Goal: Information Seeking & Learning: Learn about a topic

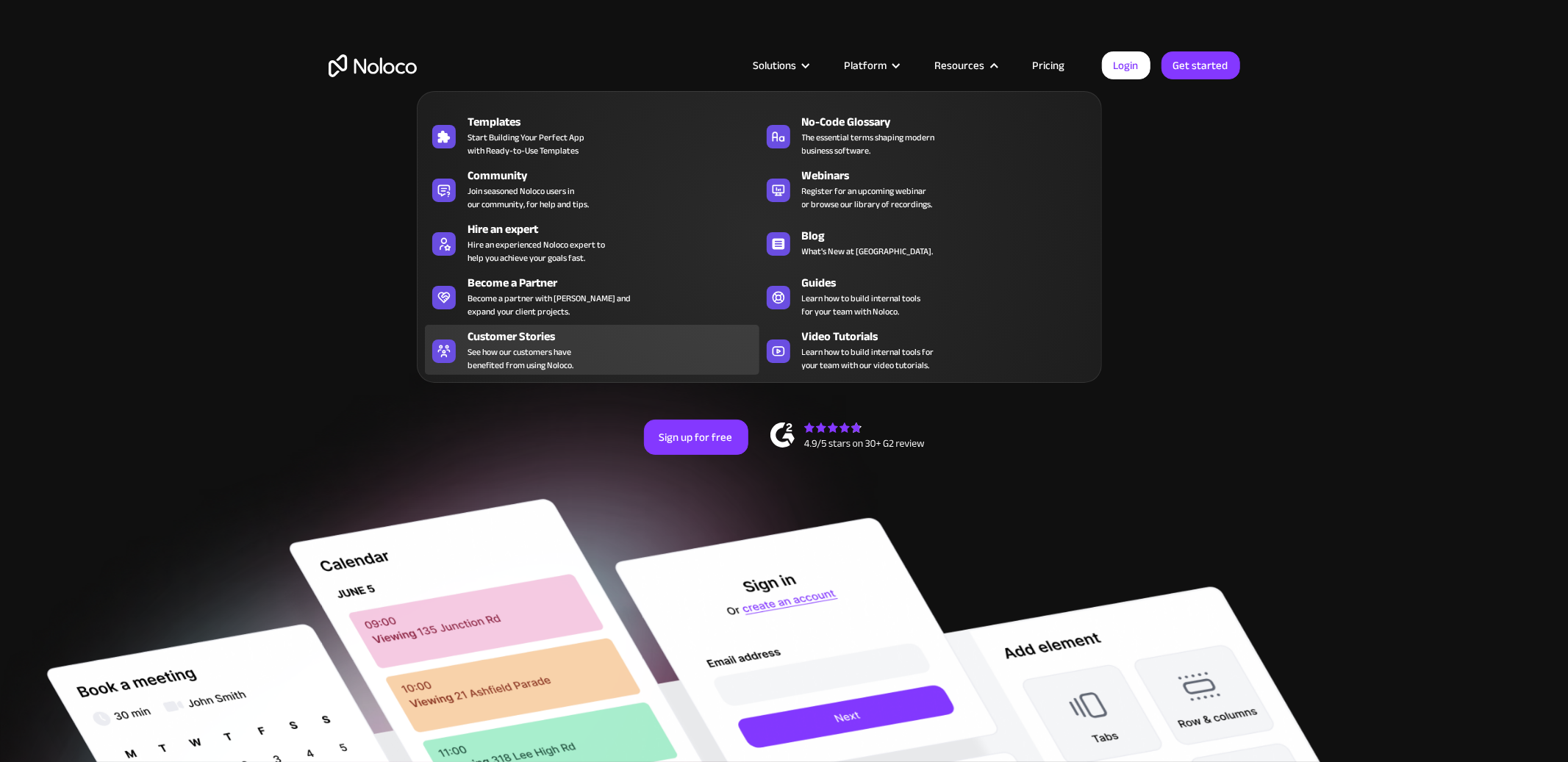
click at [561, 354] on span "See how our customers have benefited from using Noloco." at bounding box center [520, 358] width 106 height 26
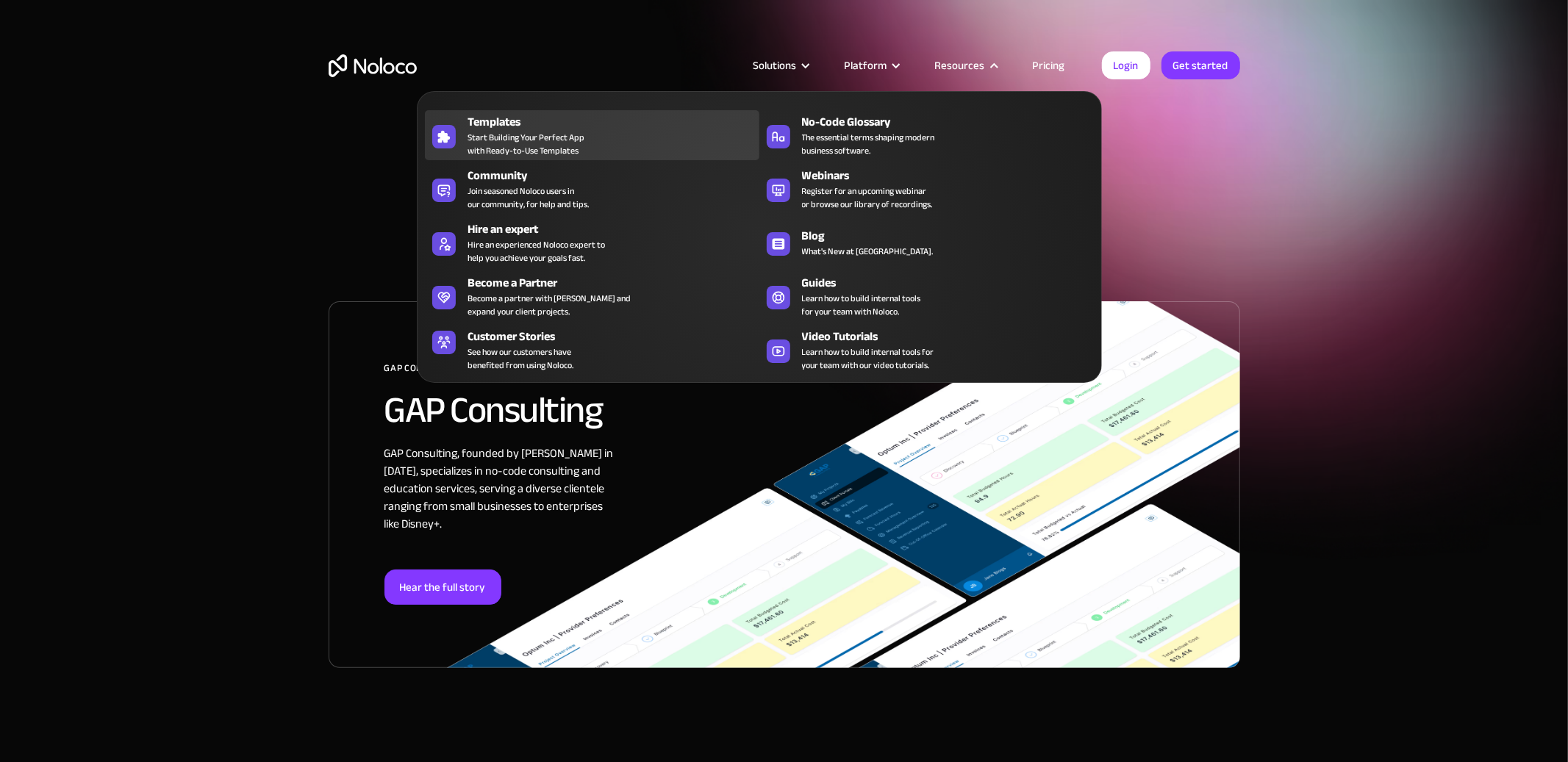
click at [551, 132] on span "Start Building Your Perfect App with Ready-to-Use Templates" at bounding box center [526, 143] width 117 height 26
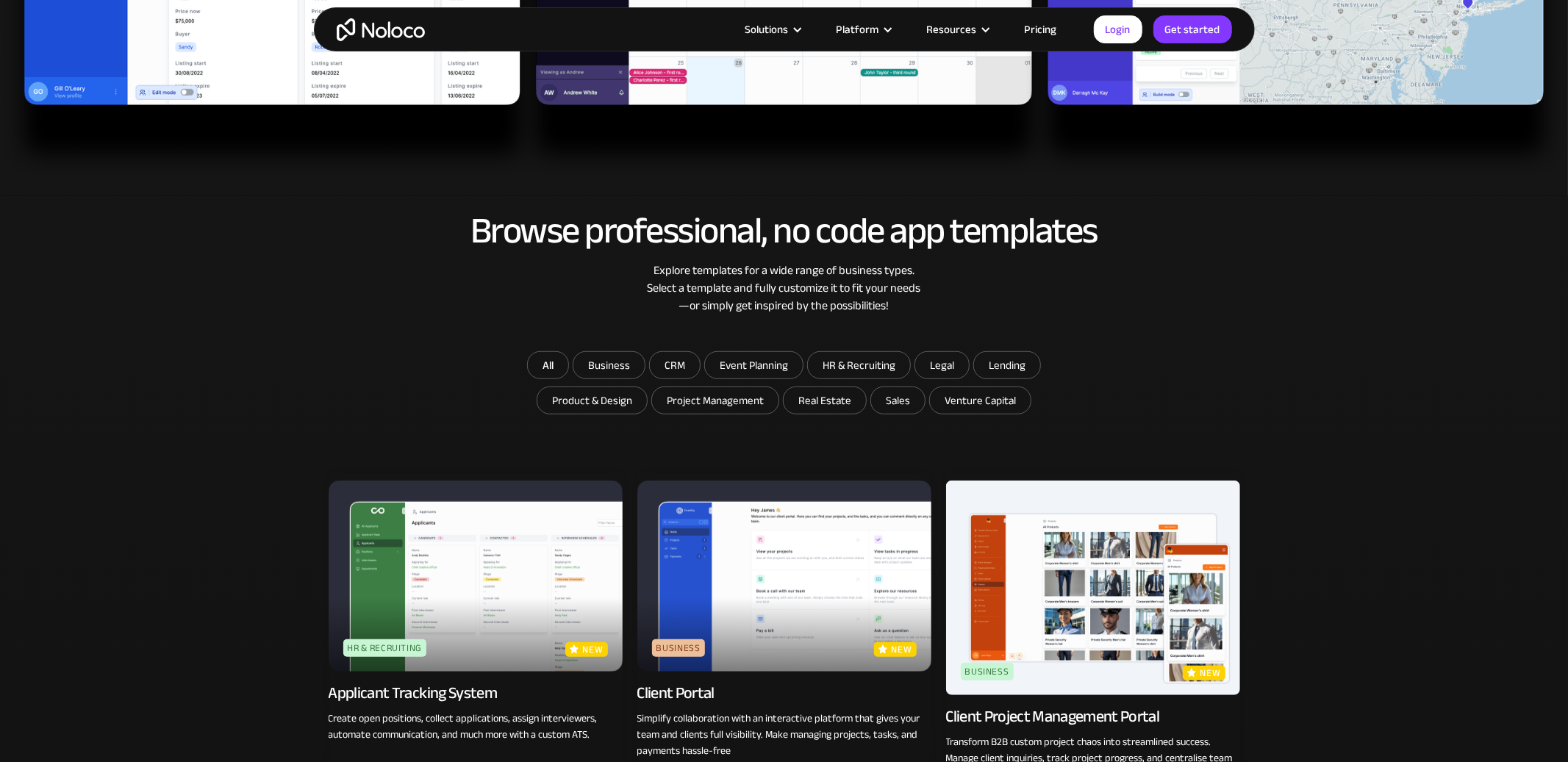
scroll to position [571, 0]
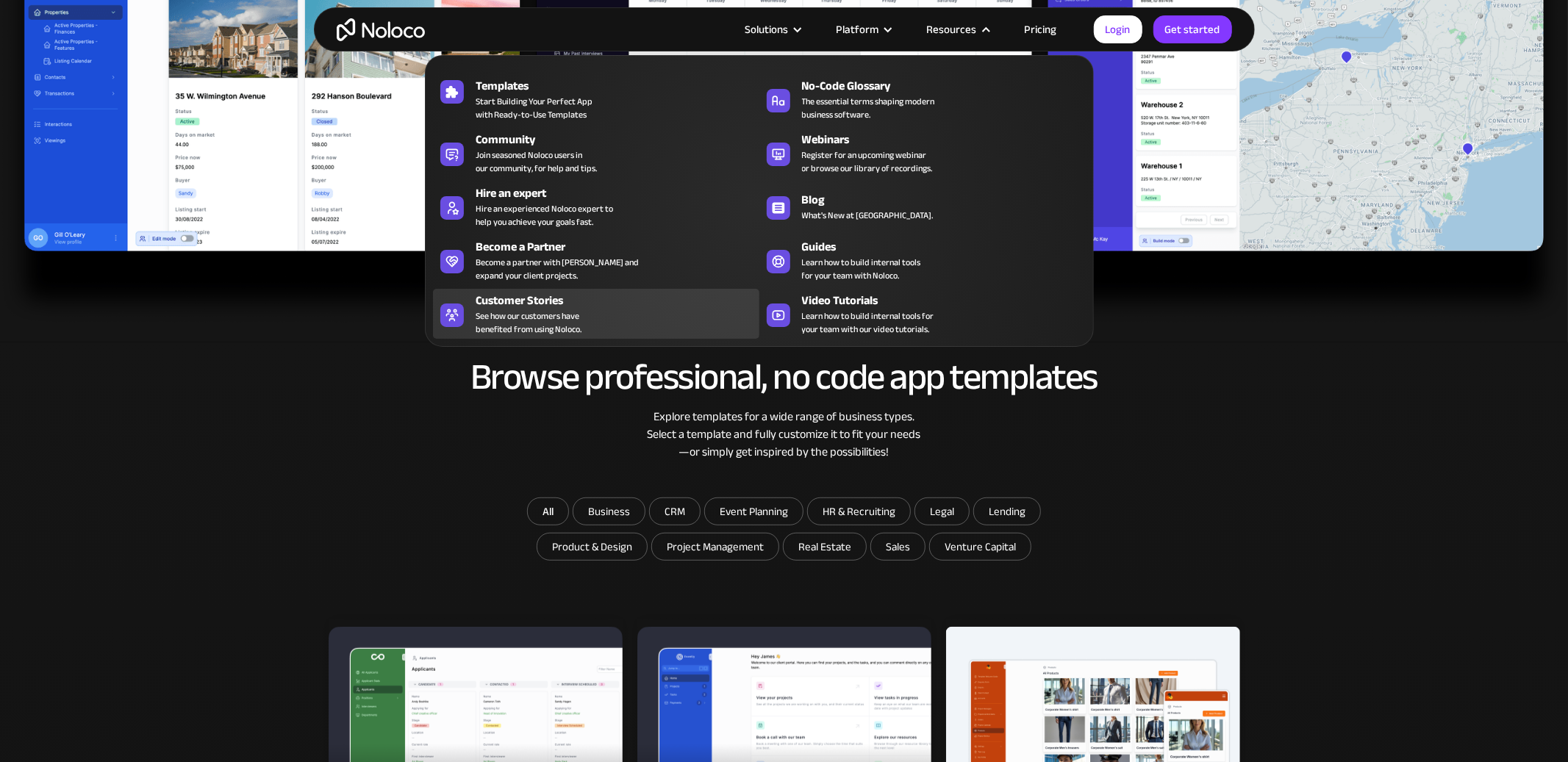
click at [590, 306] on div "Customer Stories" at bounding box center [621, 300] width 290 height 18
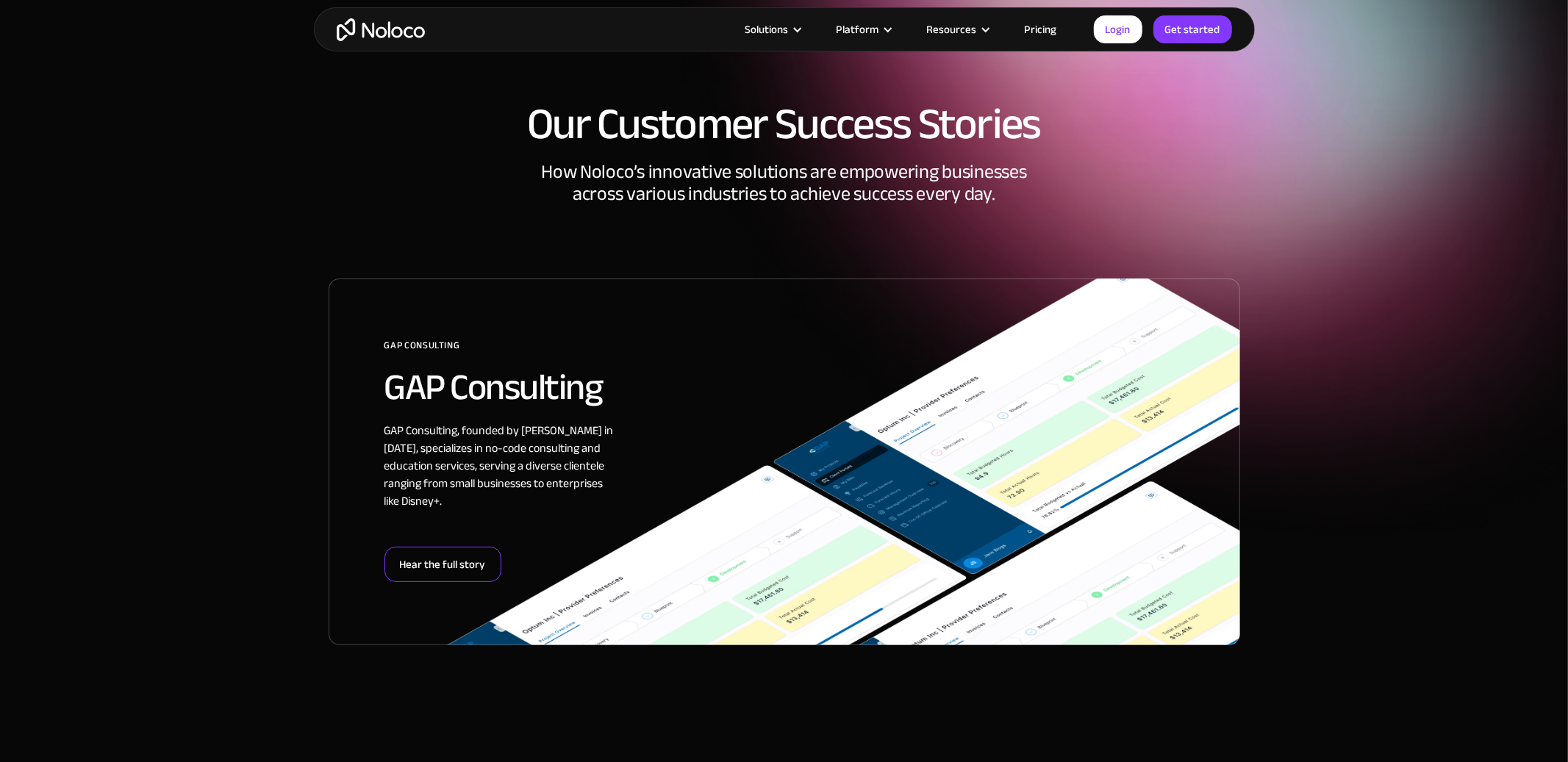
click at [462, 560] on div "Hear the full story" at bounding box center [442, 565] width 117 height 35
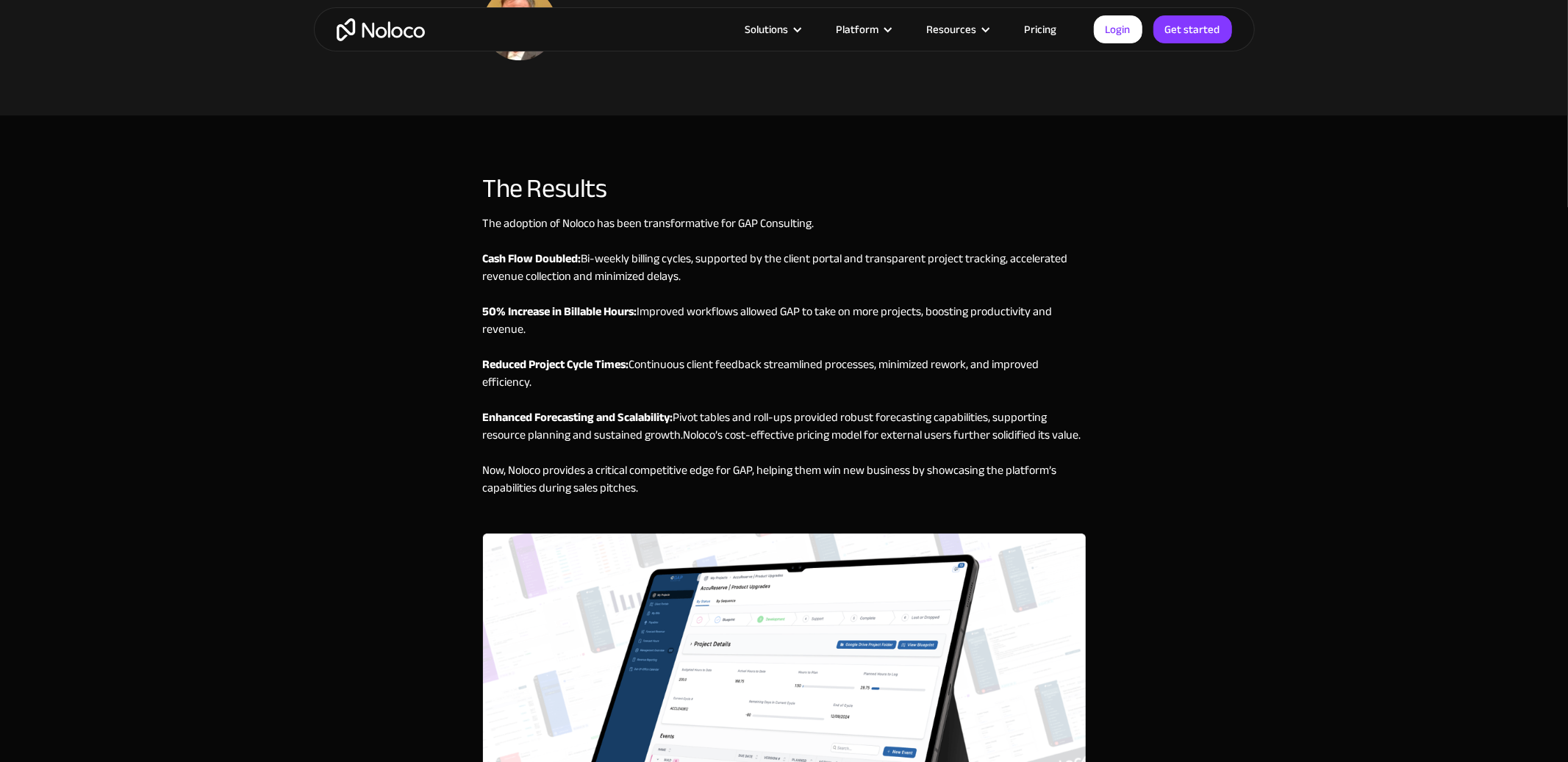
scroll to position [3740, 0]
